Goal: Task Accomplishment & Management: Use online tool/utility

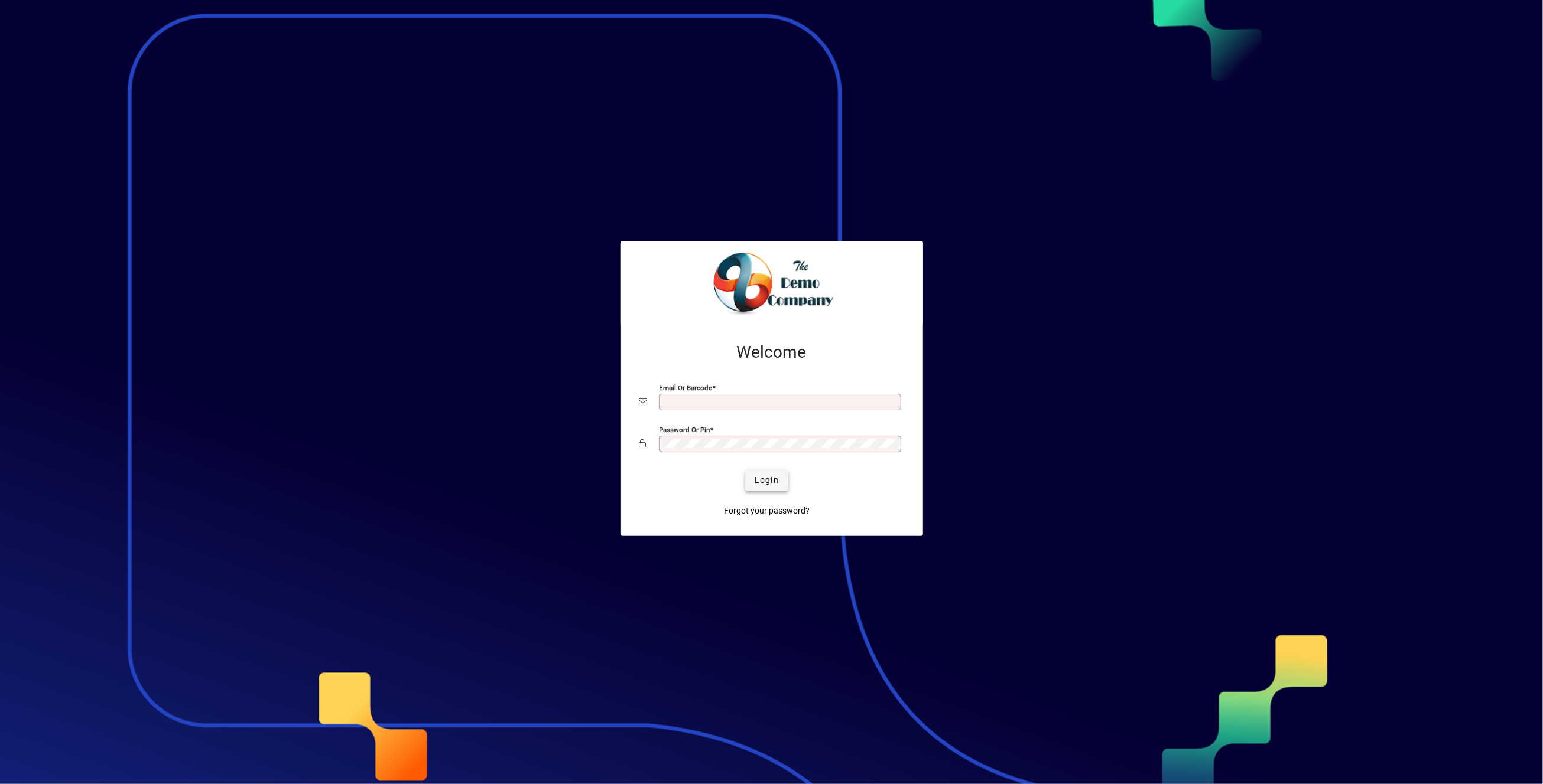
type input "**********"
click at [769, 480] on span "Login" at bounding box center [766, 481] width 24 height 12
